Goal: Information Seeking & Learning: Check status

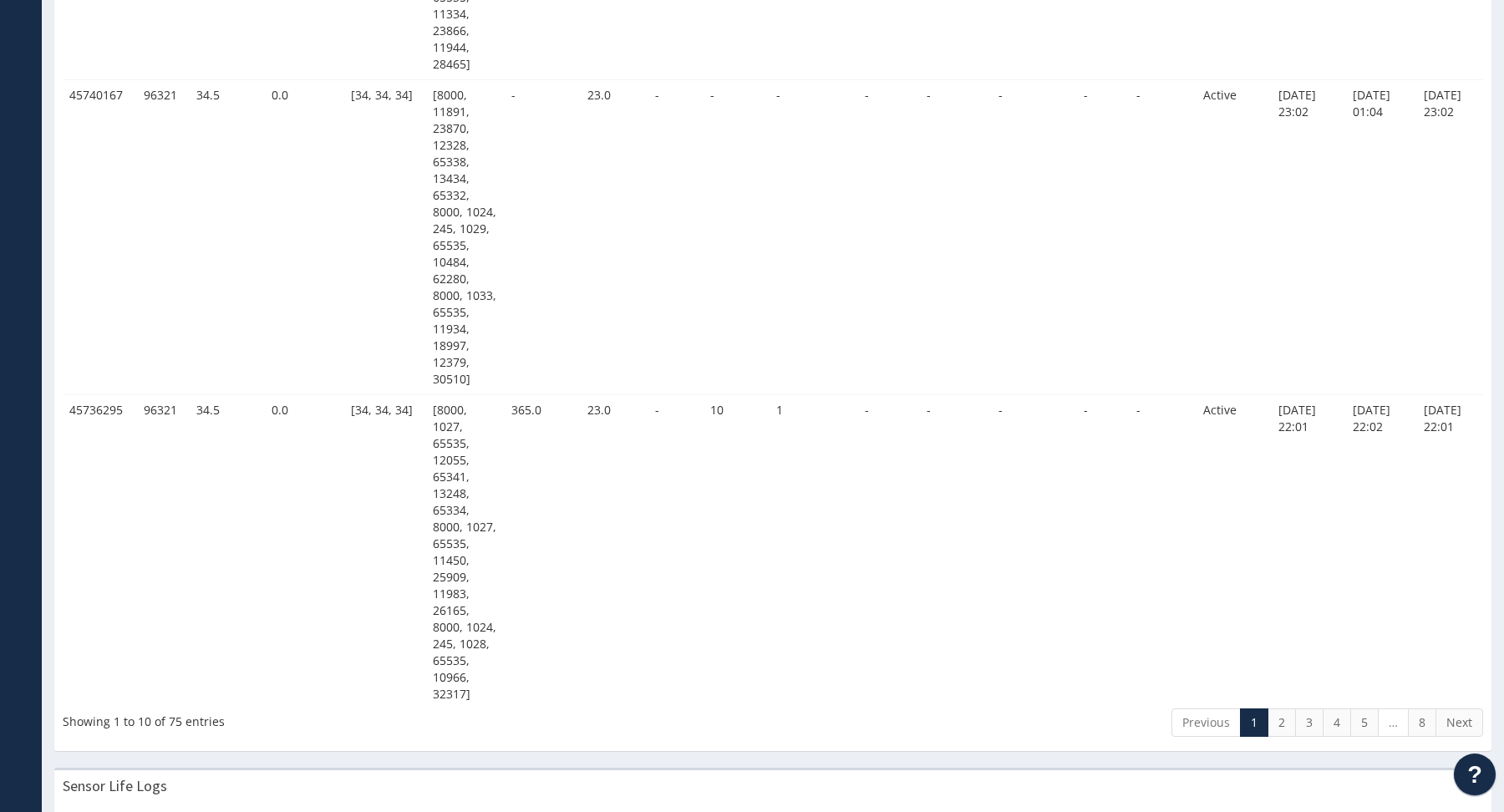
scroll to position [3525, 0]
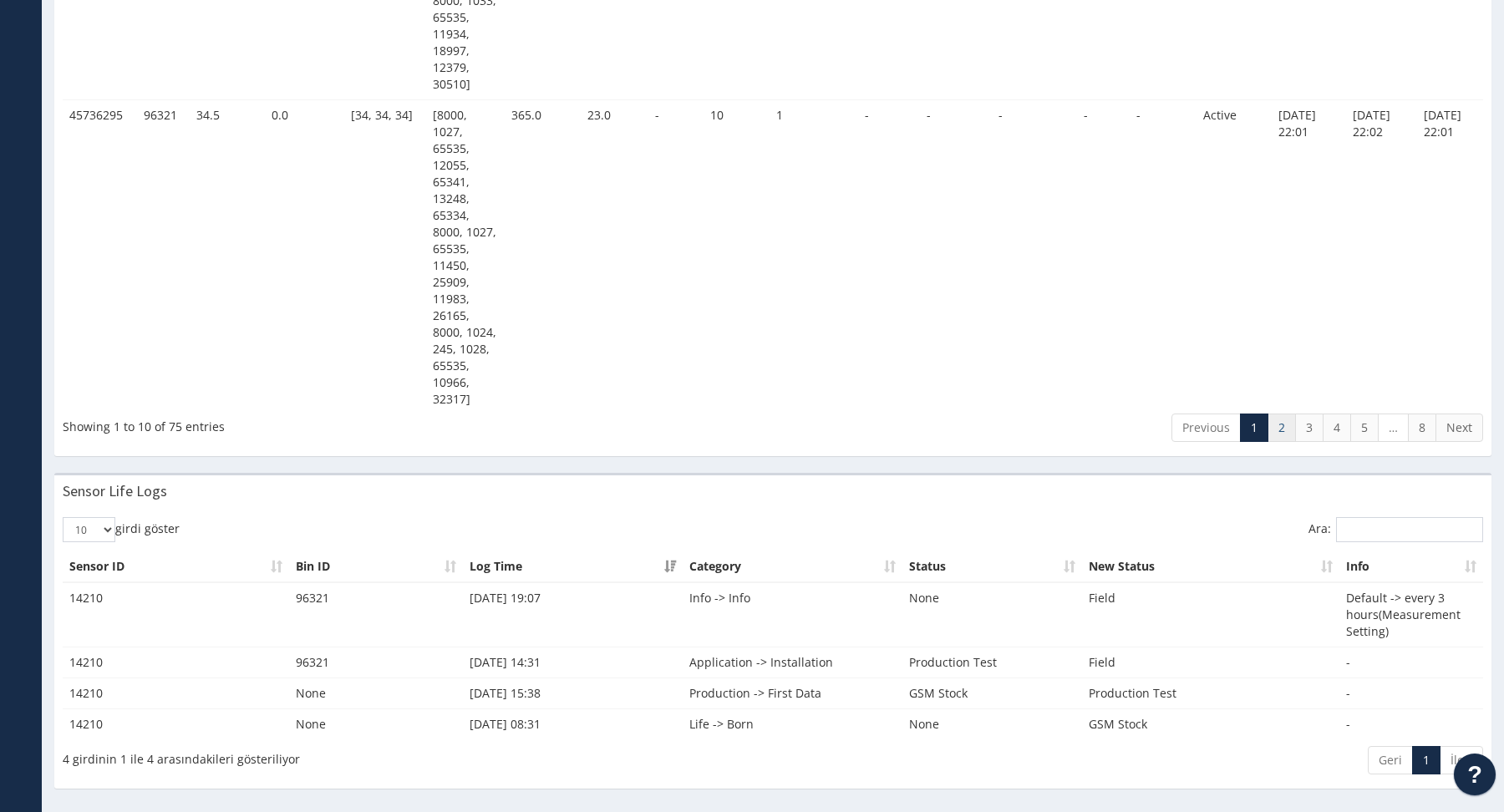
click at [1281, 424] on link "2" at bounding box center [1282, 428] width 29 height 29
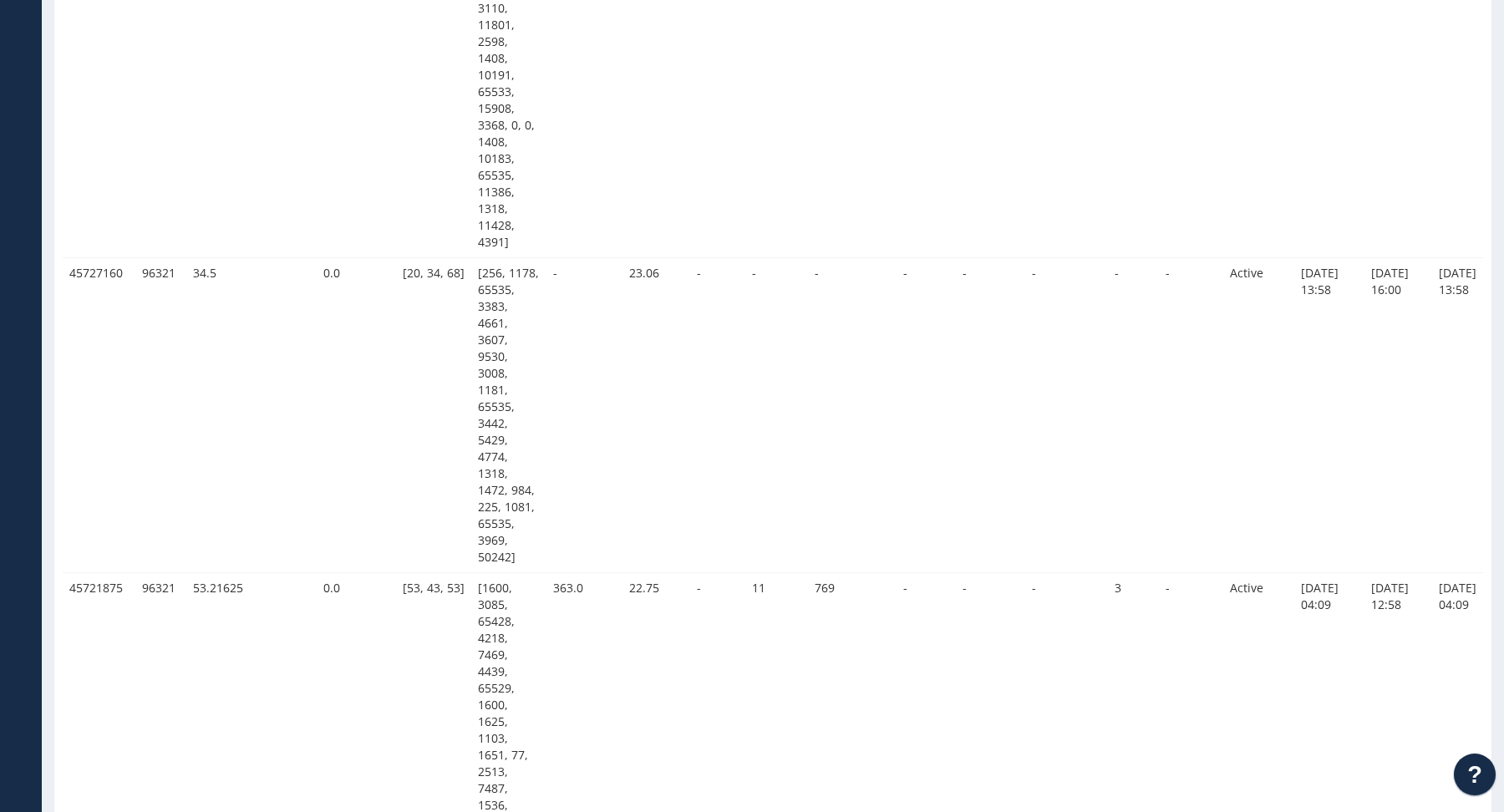
scroll to position [3324, 0]
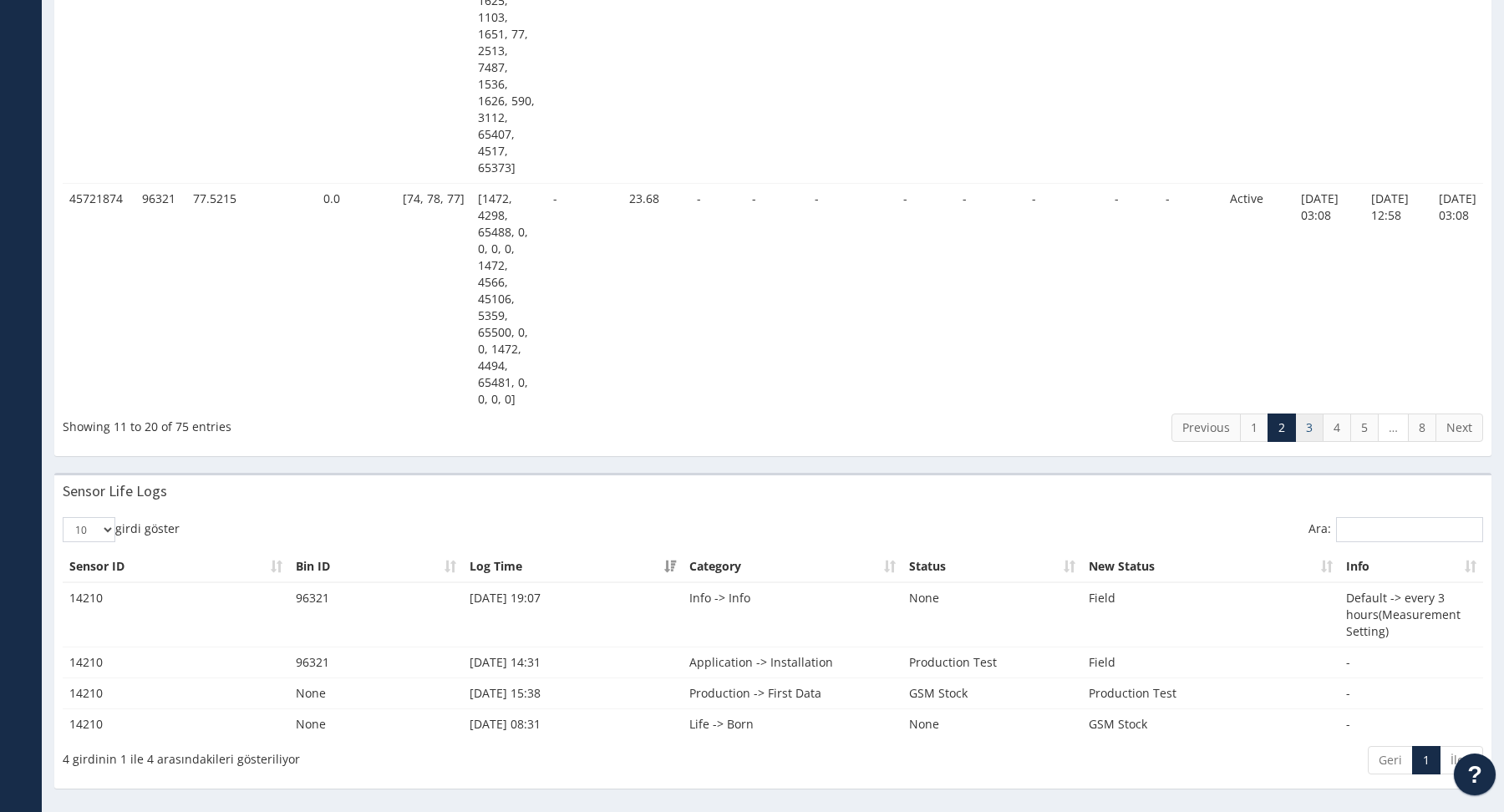
click at [1313, 436] on link "3" at bounding box center [1310, 428] width 29 height 29
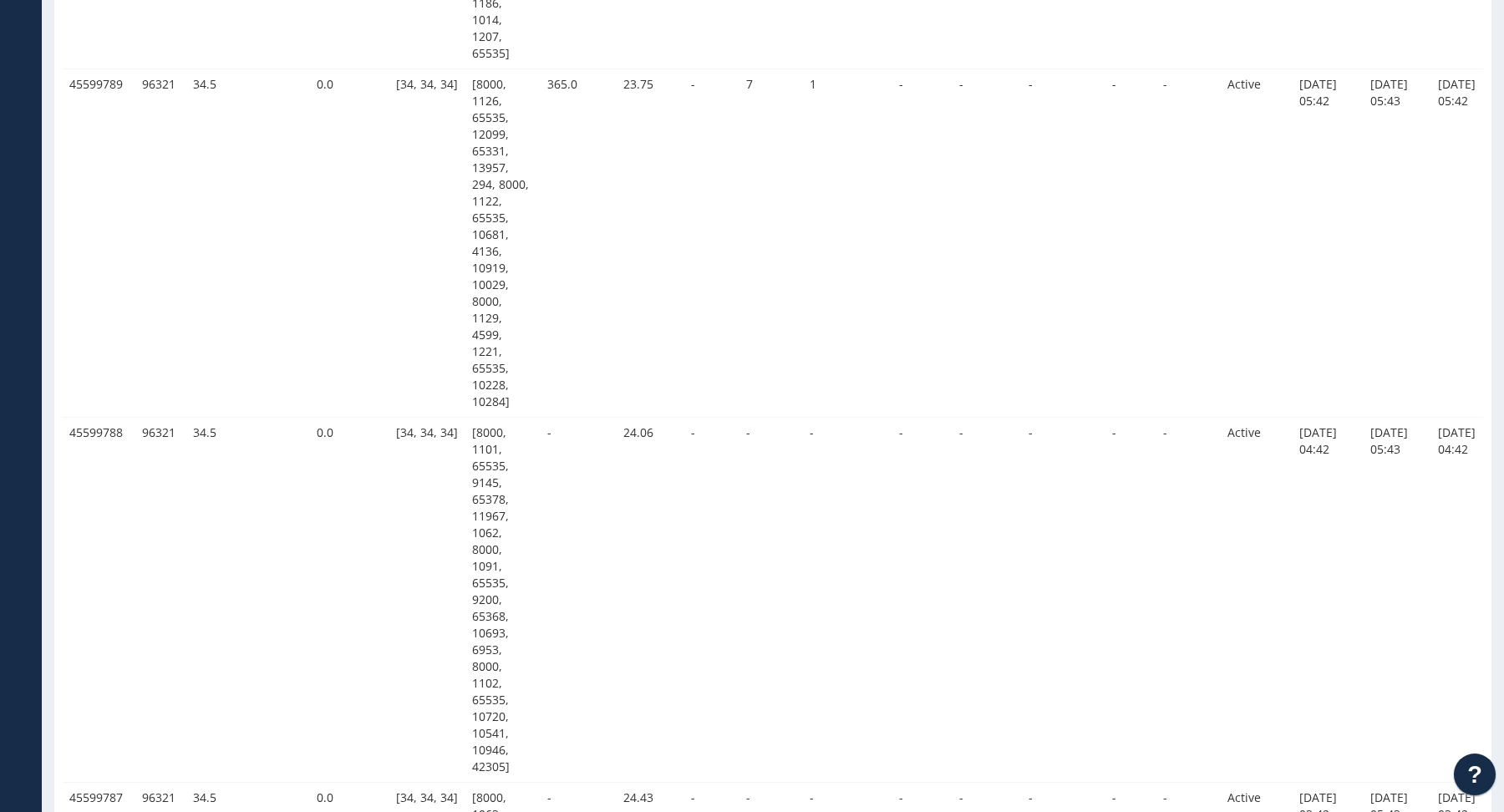
scroll to position [3164, 0]
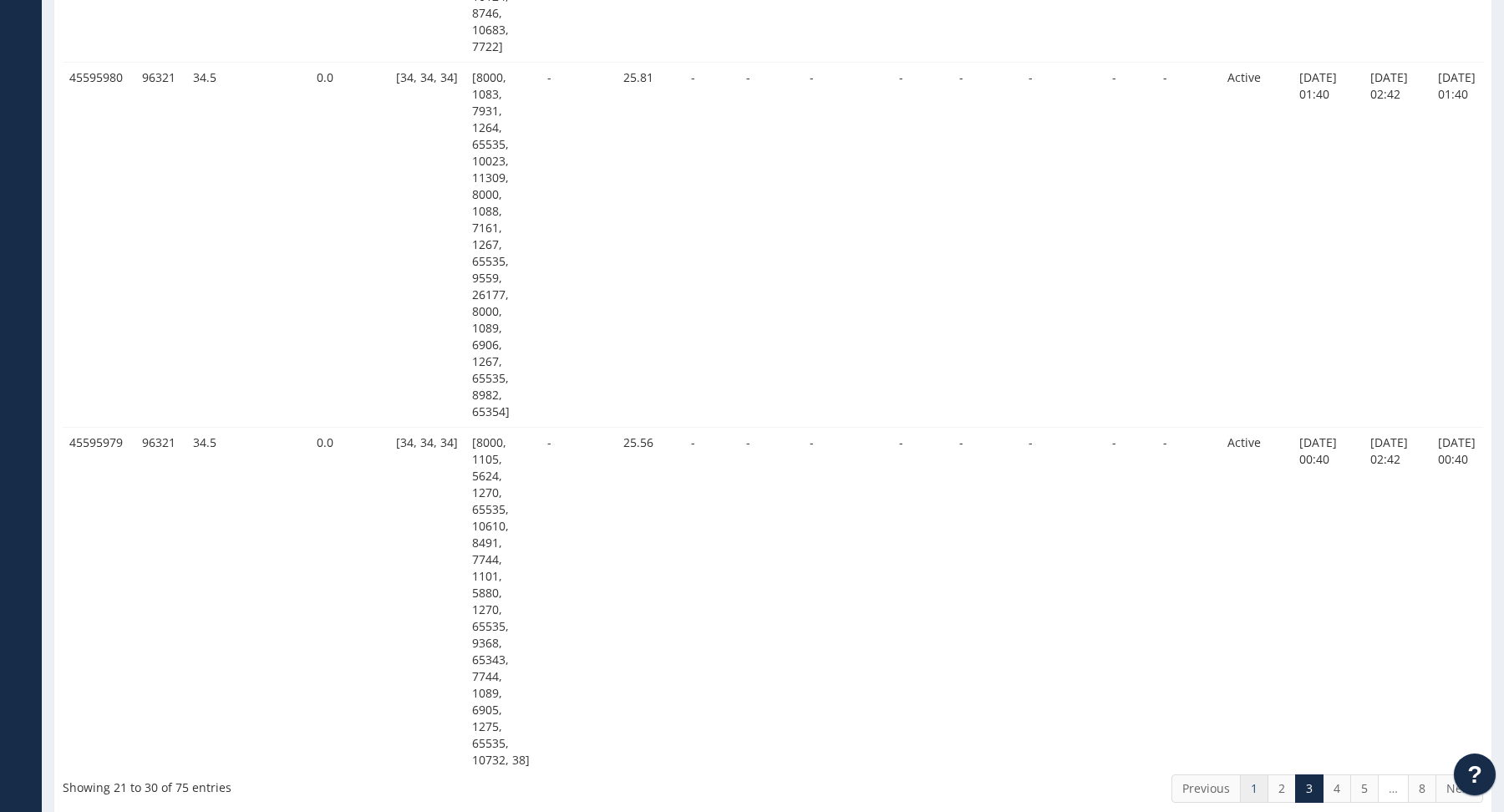
click at [1268, 785] on link "1" at bounding box center [1254, 788] width 29 height 29
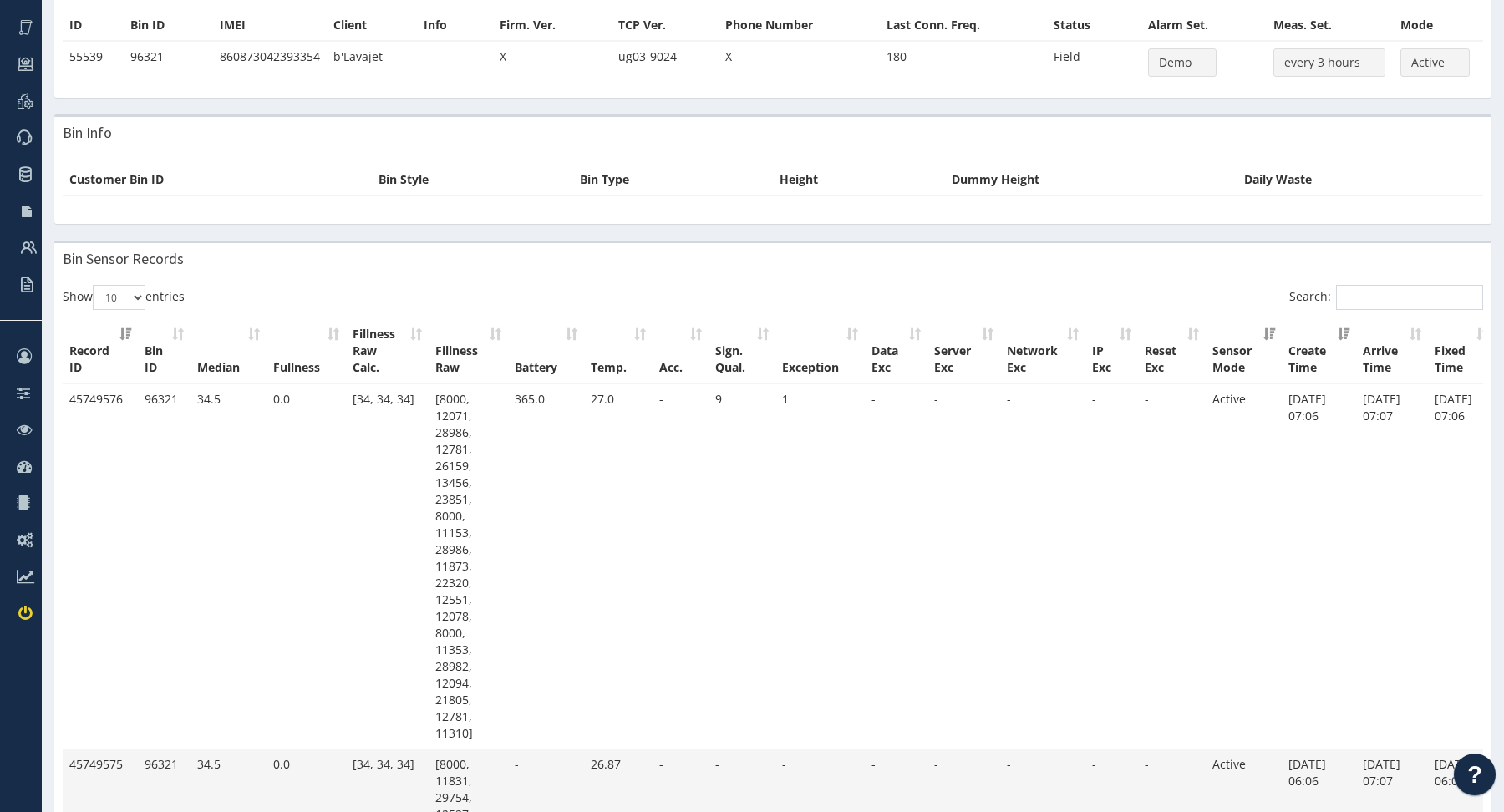
scroll to position [0, 0]
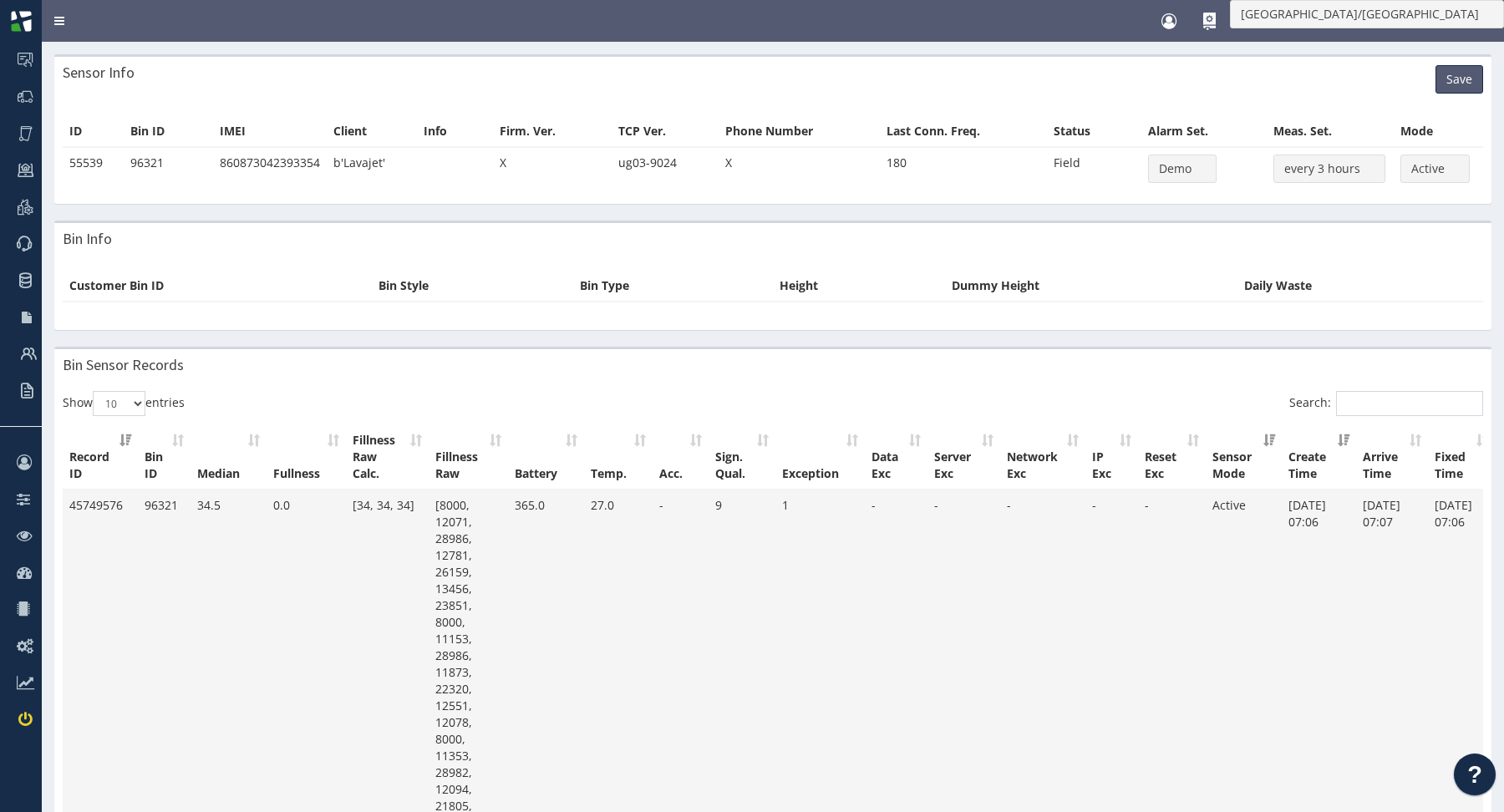
click at [465, 501] on td "[8000, 12071, 28986, 12781, 26159, 13456, 23851, 8000, 11153, 28986, 11873, 223…" at bounding box center [468, 672] width 79 height 365
click at [451, 501] on td "[8000, 12071, 28986, 12781, 26159, 13456, 23851, 8000, 11153, 28986, 11873, 223…" at bounding box center [468, 672] width 79 height 365
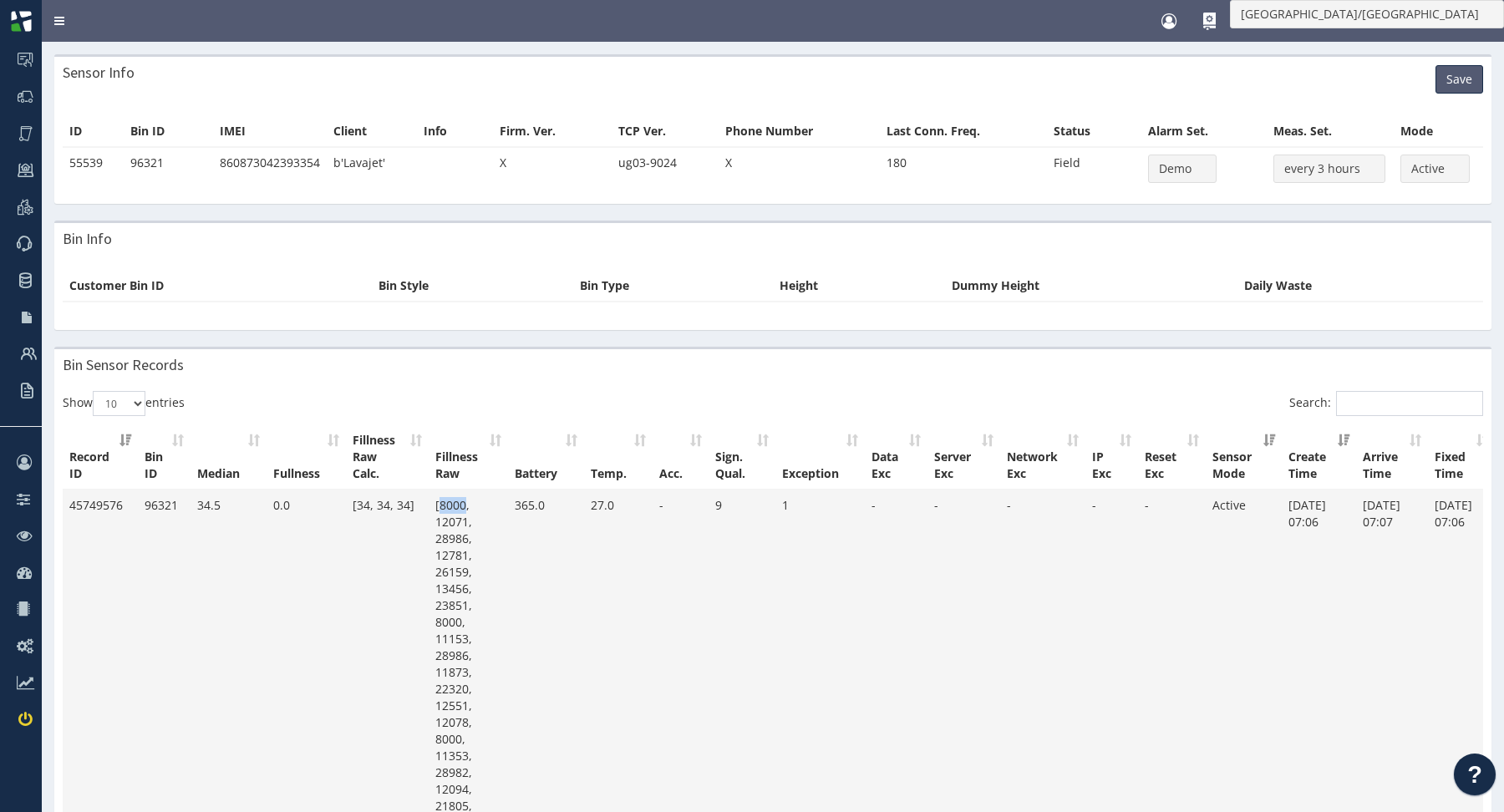
click at [452, 524] on td "[8000, 12071, 28986, 12781, 26159, 13456, 23851, 8000, 11153, 28986, 11873, 223…" at bounding box center [468, 672] width 79 height 365
click at [452, 538] on td "[8000, 12071, 28986, 12781, 26159, 13456, 23851, 8000, 11153, 28986, 11873, 223…" at bounding box center [468, 672] width 79 height 365
click at [455, 550] on td "[8000, 12071, 28986, 12781, 26159, 13456, 23851, 8000, 11153, 28986, 11873, 223…" at bounding box center [468, 672] width 79 height 365
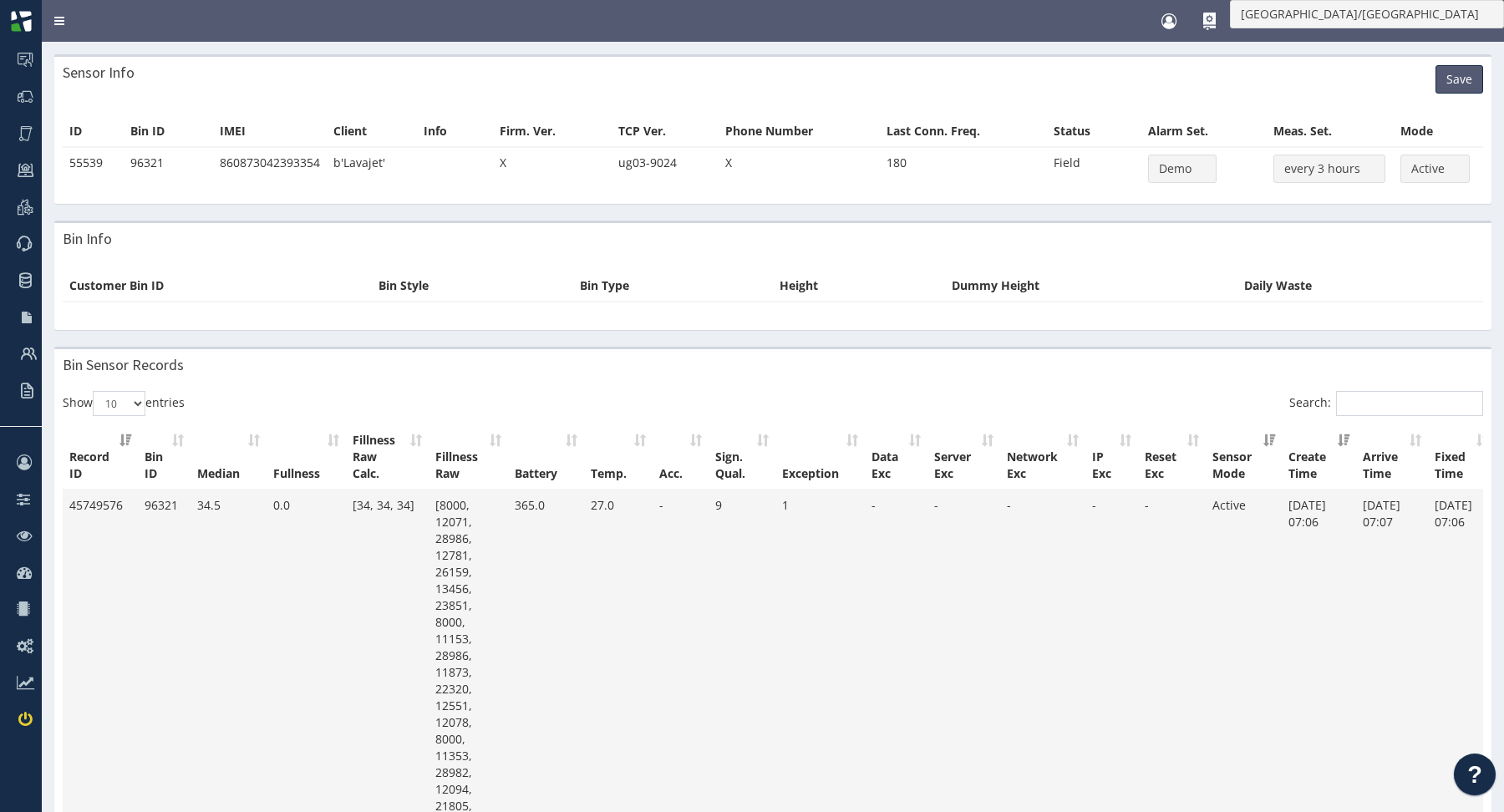
click at [455, 550] on td "[8000, 12071, 28986, 12781, 26159, 13456, 23851, 8000, 11153, 28986, 11873, 223…" at bounding box center [468, 672] width 79 height 365
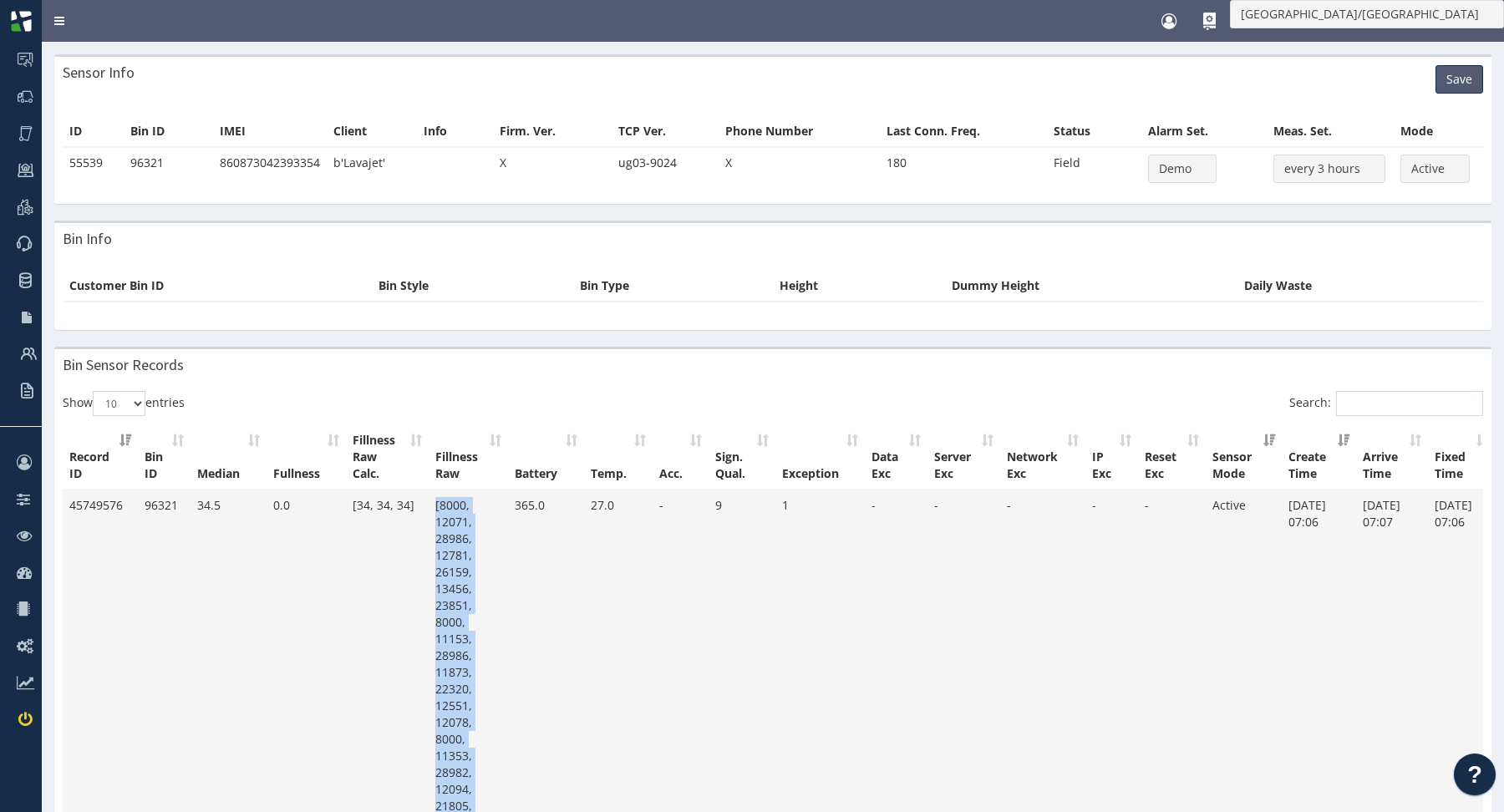
click at [454, 577] on td "[8000, 12071, 28986, 12781, 26159, 13456, 23851, 8000, 11153, 28986, 11873, 223…" at bounding box center [468, 672] width 79 height 365
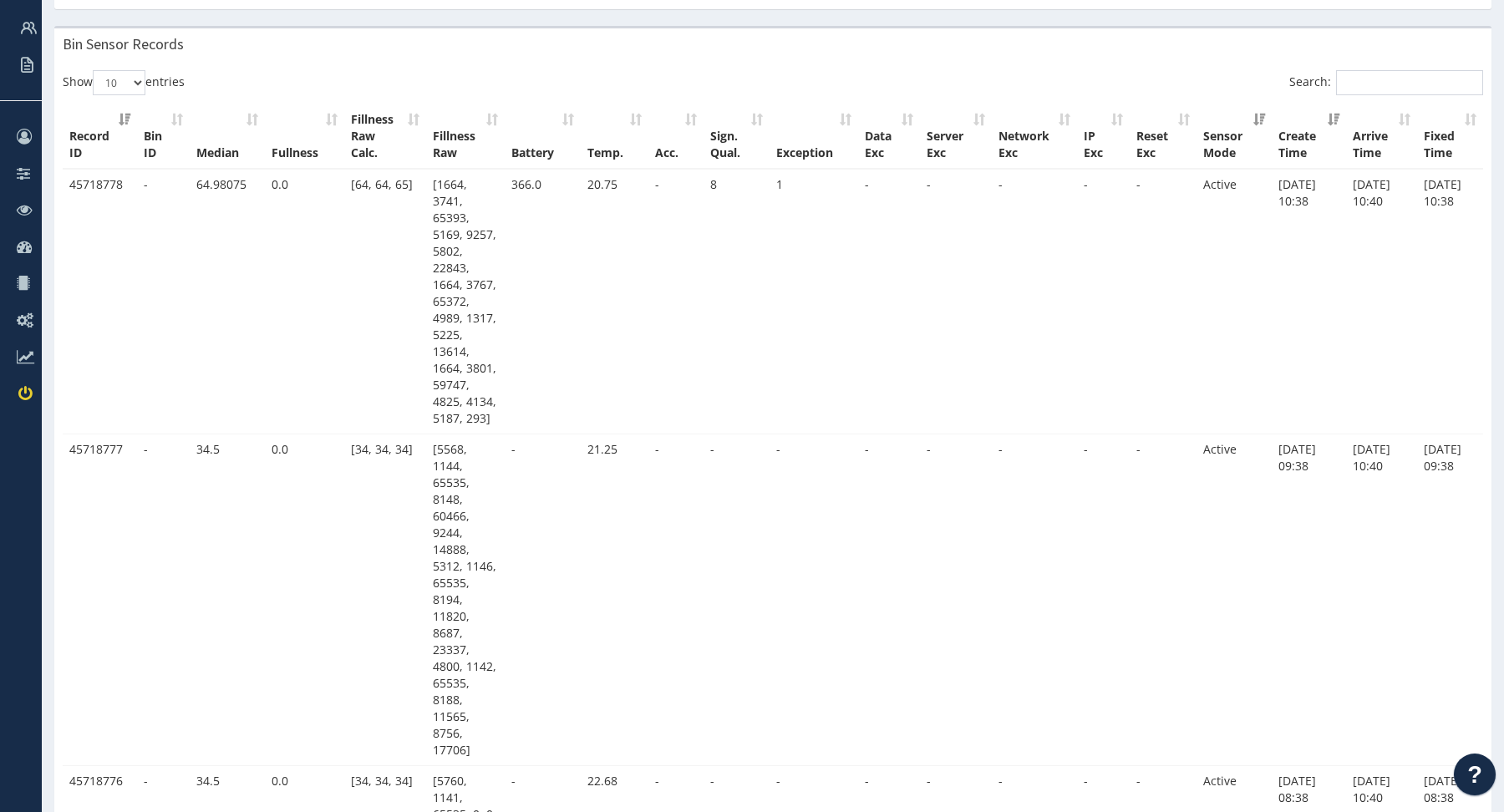
scroll to position [327, 0]
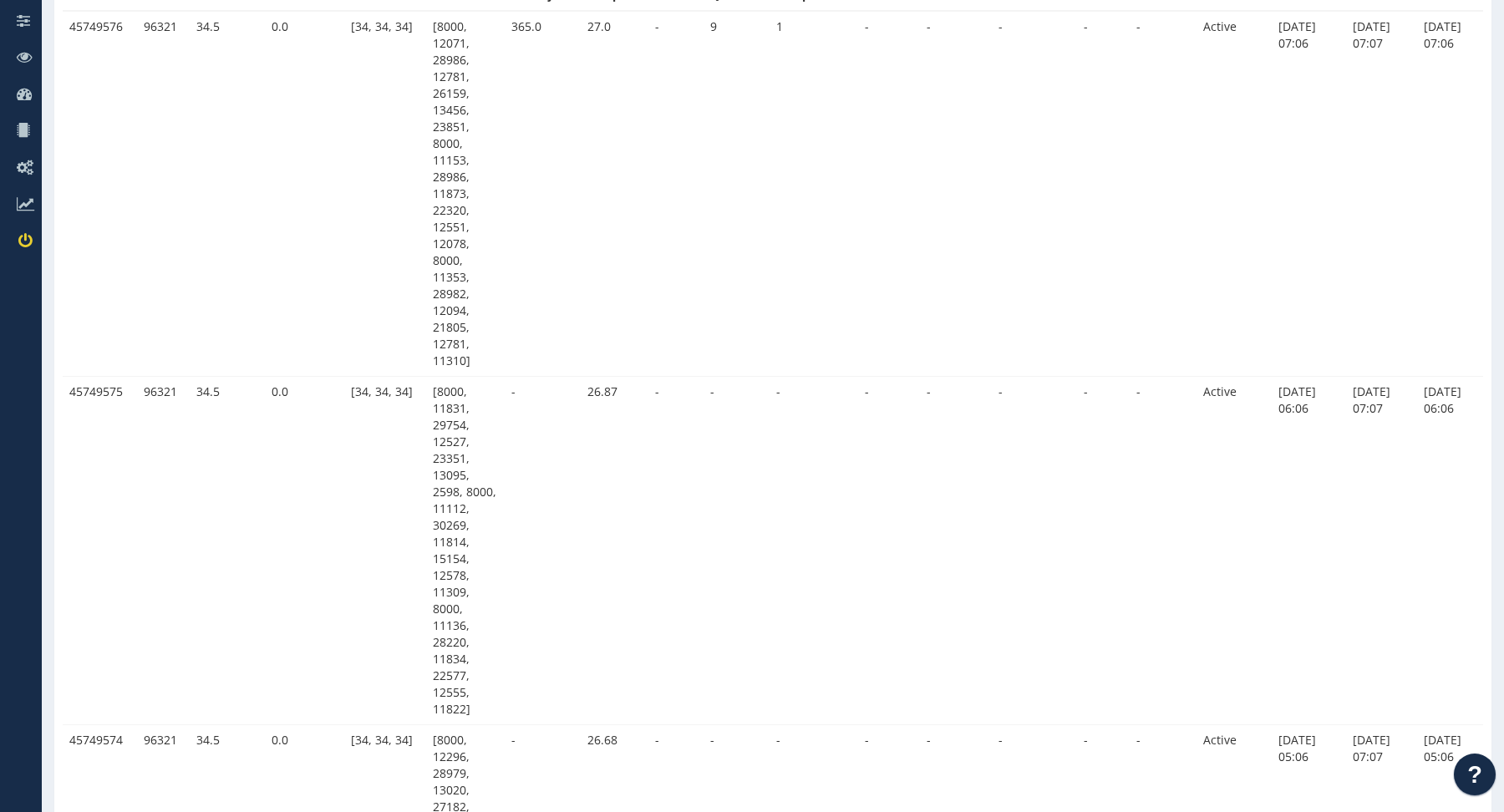
scroll to position [483, 0]
